Goal: Information Seeking & Learning: Learn about a topic

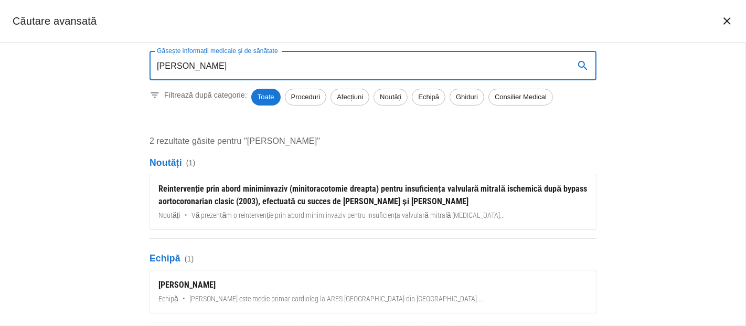
type input "[PERSON_NAME]"
click at [725, 18] on icon "închide căutarea" at bounding box center [727, 21] width 13 height 13
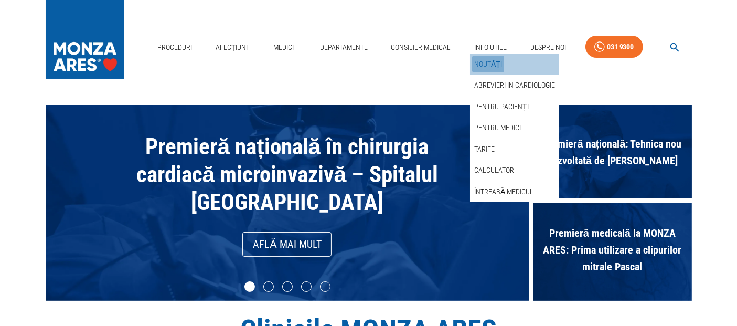
click at [490, 66] on link "Noutăți" at bounding box center [488, 64] width 32 height 17
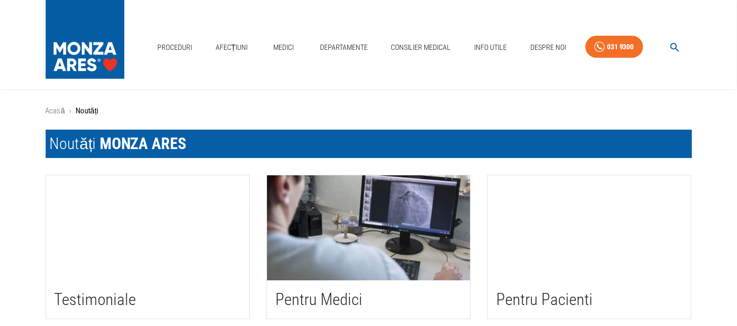
scroll to position [233, 0]
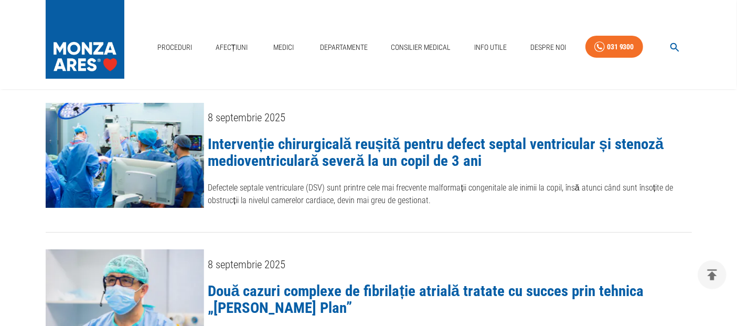
click at [418, 140] on link "Intervenție chirurgicală reușită pentru defect septal ventricular și stenoză me…" at bounding box center [436, 152] width 456 height 35
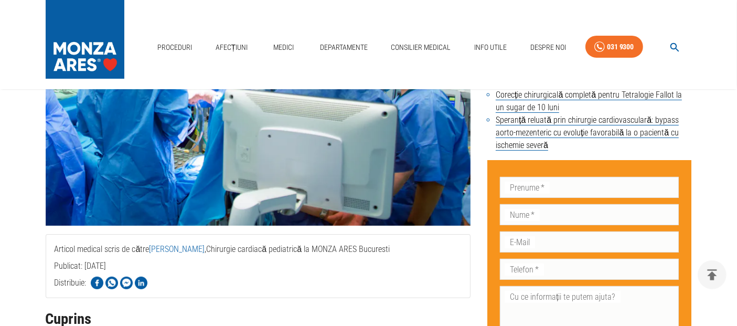
scroll to position [233, 0]
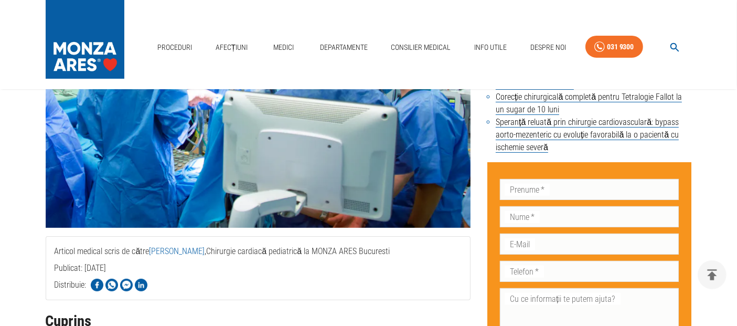
click at [189, 252] on link "[PERSON_NAME]" at bounding box center [177, 251] width 56 height 10
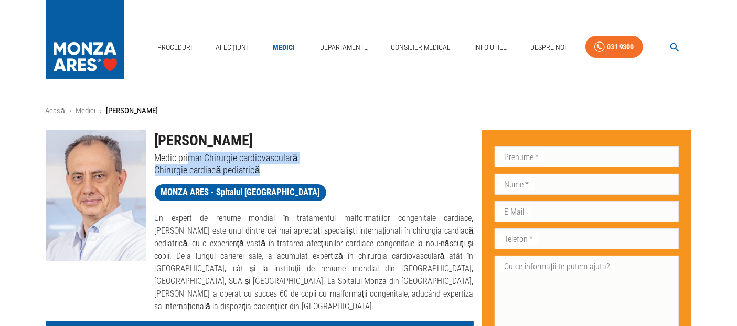
drag, startPoint x: 257, startPoint y: 164, endPoint x: 327, endPoint y: 164, distance: 70.3
click at [327, 164] on div "[PERSON_NAME] Medic primar Chirurgie cardiovasculară Chirurgie cardiacă pediatr…" at bounding box center [309, 148] width 327 height 55
click at [329, 164] on p "Chirurgie cardiacă pediatrică" at bounding box center [314, 170] width 319 height 12
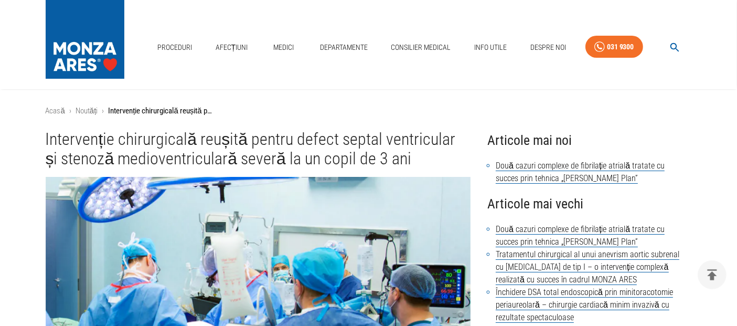
scroll to position [233, 0]
